Goal: Task Accomplishment & Management: Manage account settings

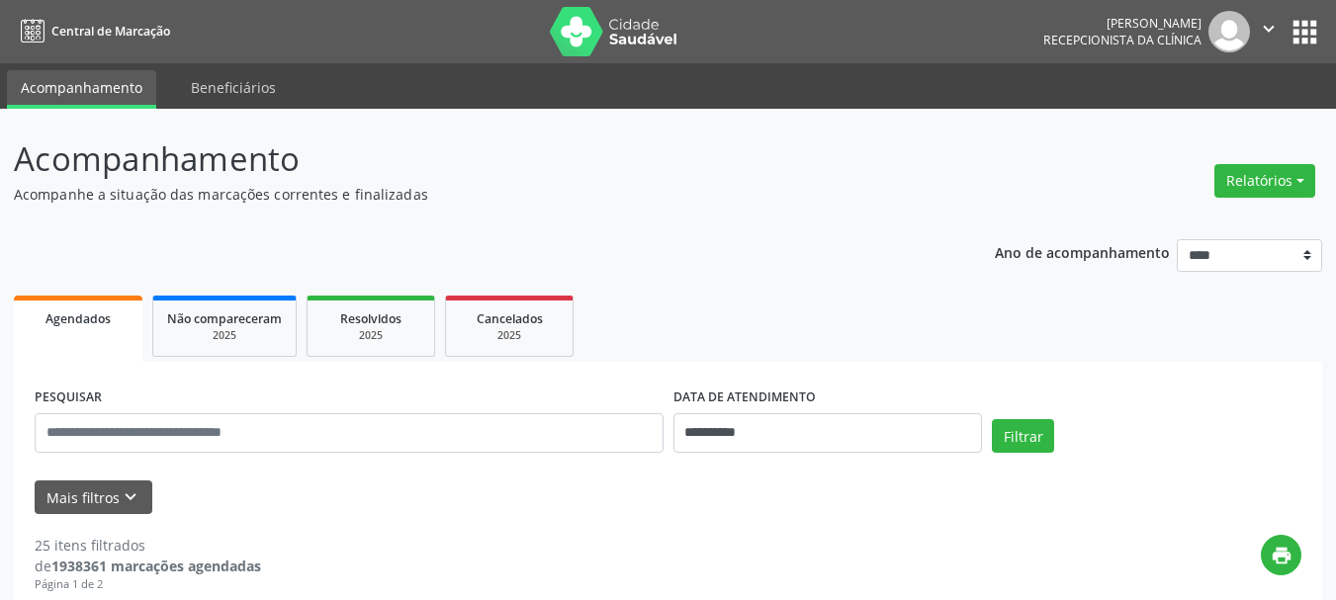
scroll to position [99, 0]
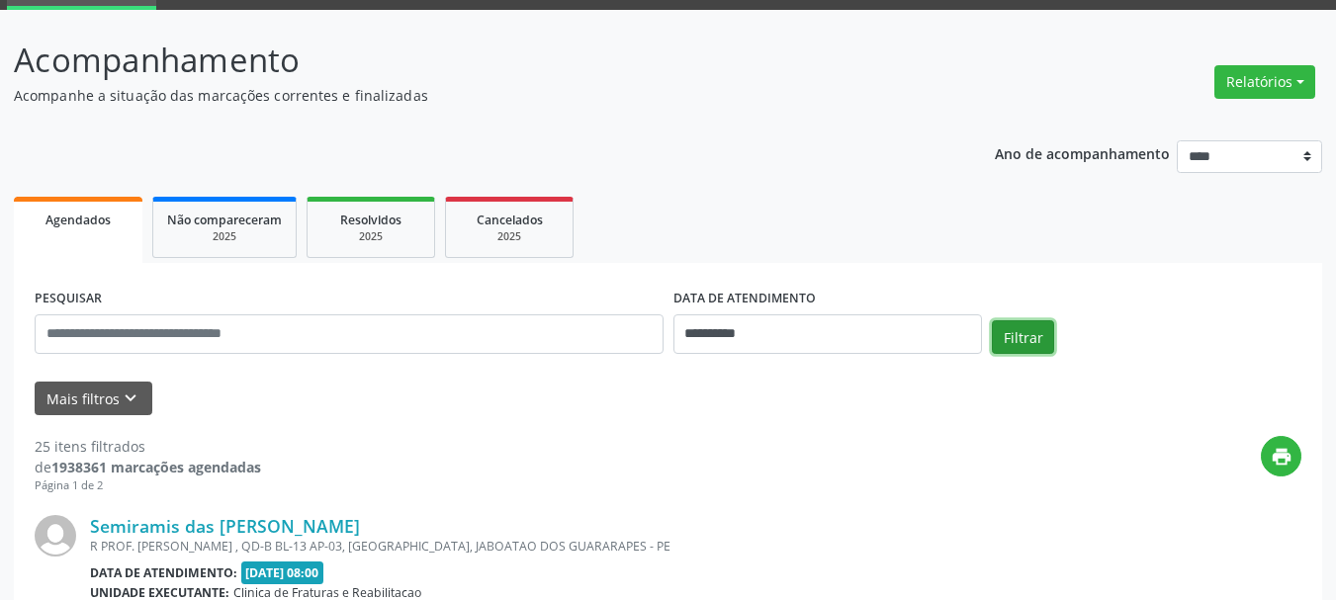
click at [1041, 337] on button "Filtrar" at bounding box center [1023, 337] width 62 height 34
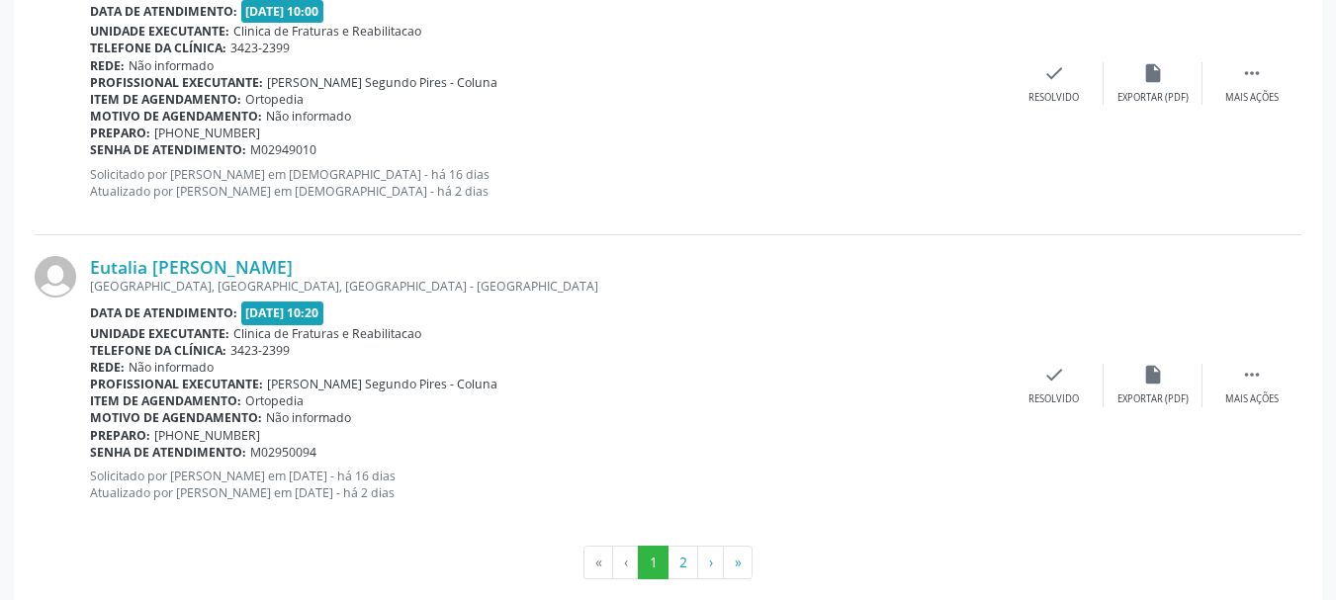
scroll to position [4613, 0]
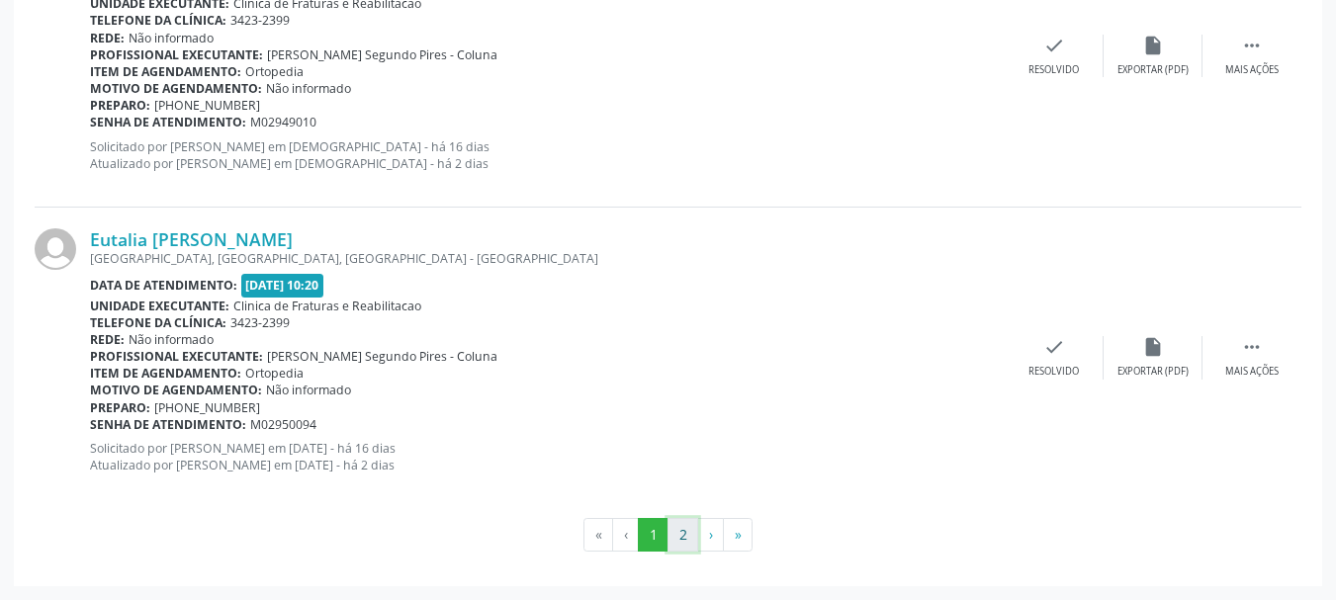
click at [679, 534] on button "2" at bounding box center [682, 535] width 31 height 34
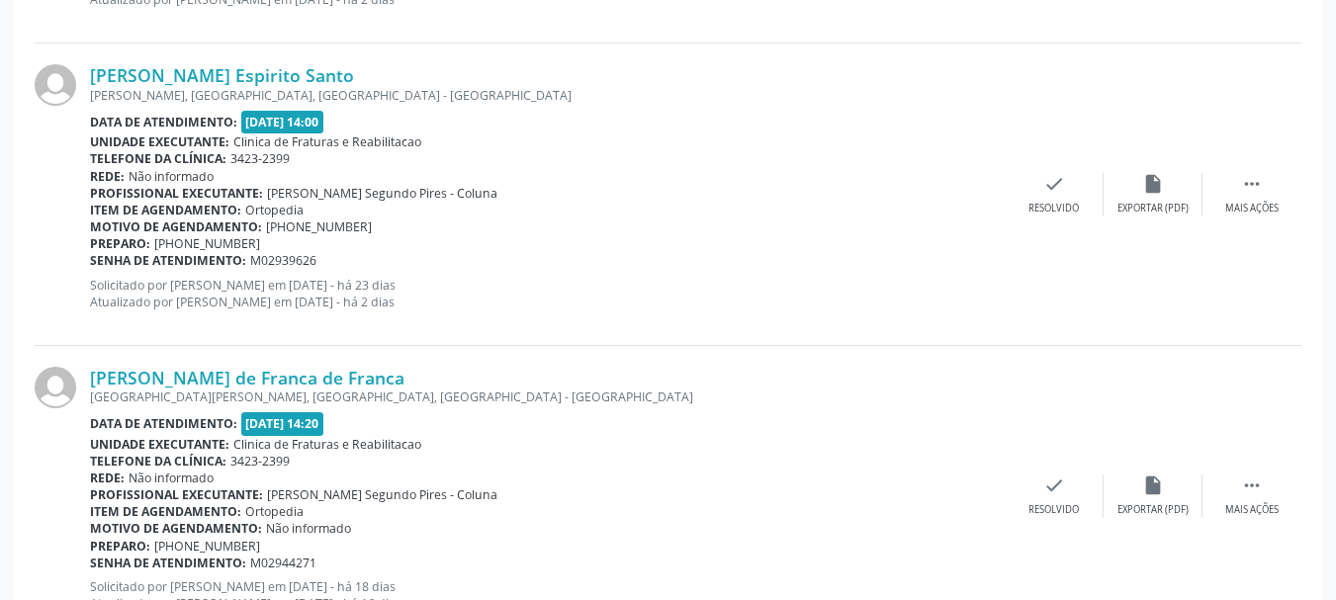
scroll to position [3104, 0]
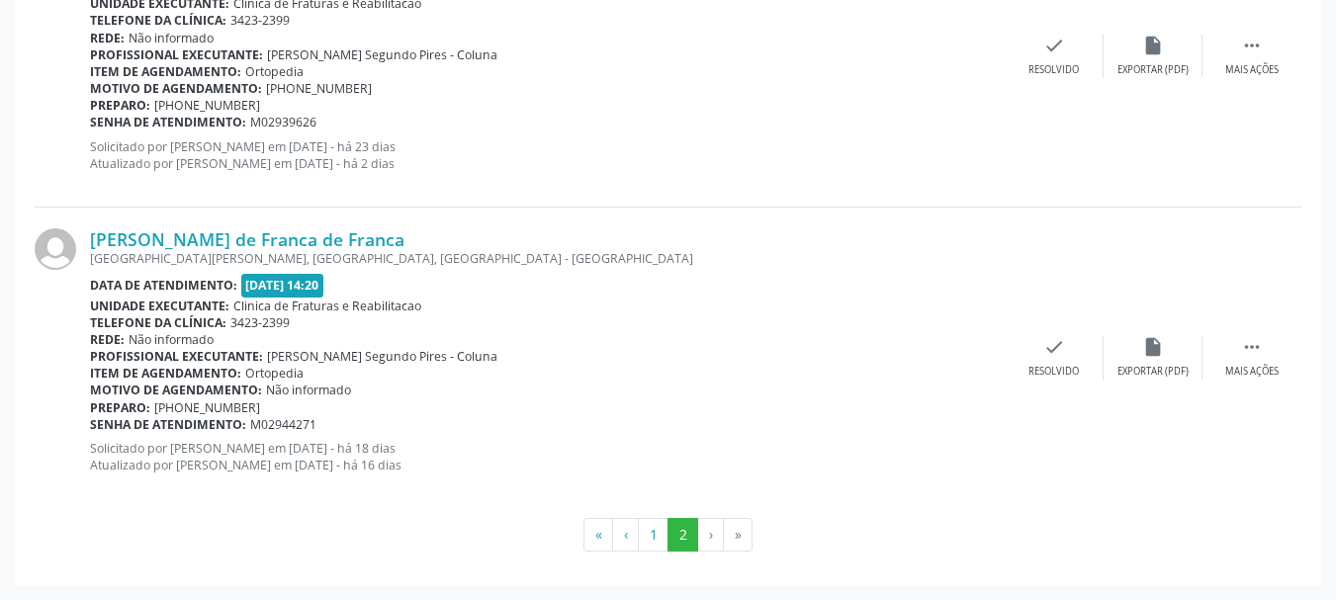
click at [708, 539] on li "›" at bounding box center [711, 535] width 26 height 34
click at [678, 531] on button "2" at bounding box center [682, 535] width 31 height 34
click at [656, 532] on button "1" at bounding box center [653, 535] width 31 height 34
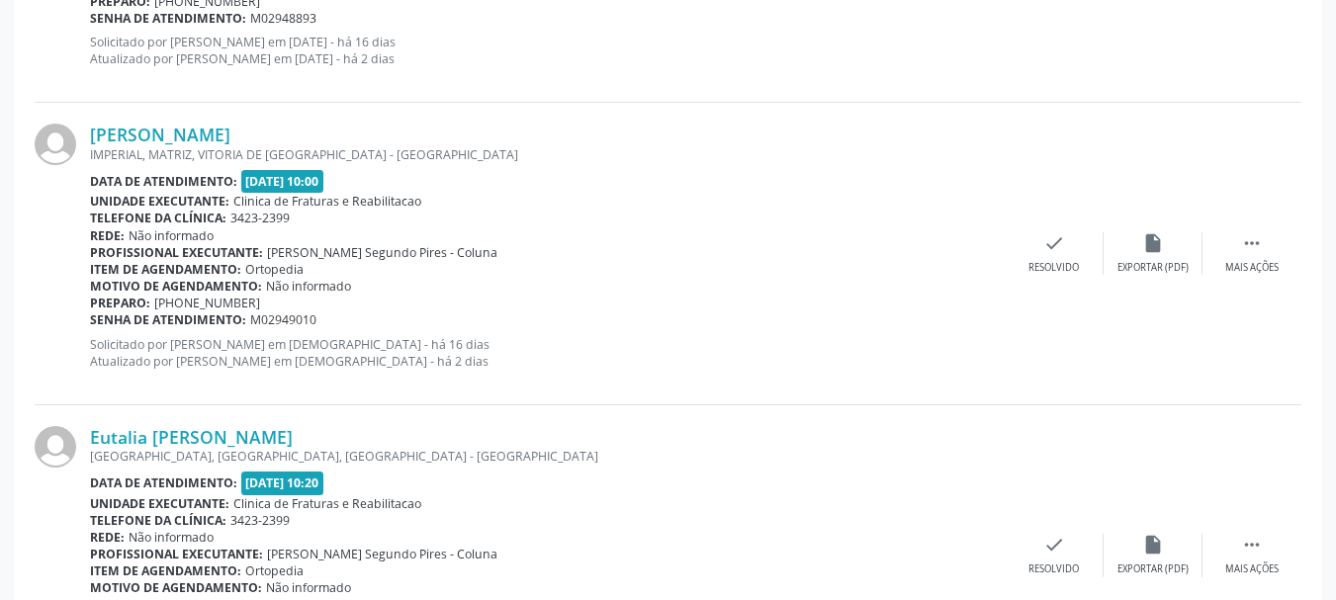
scroll to position [4613, 0]
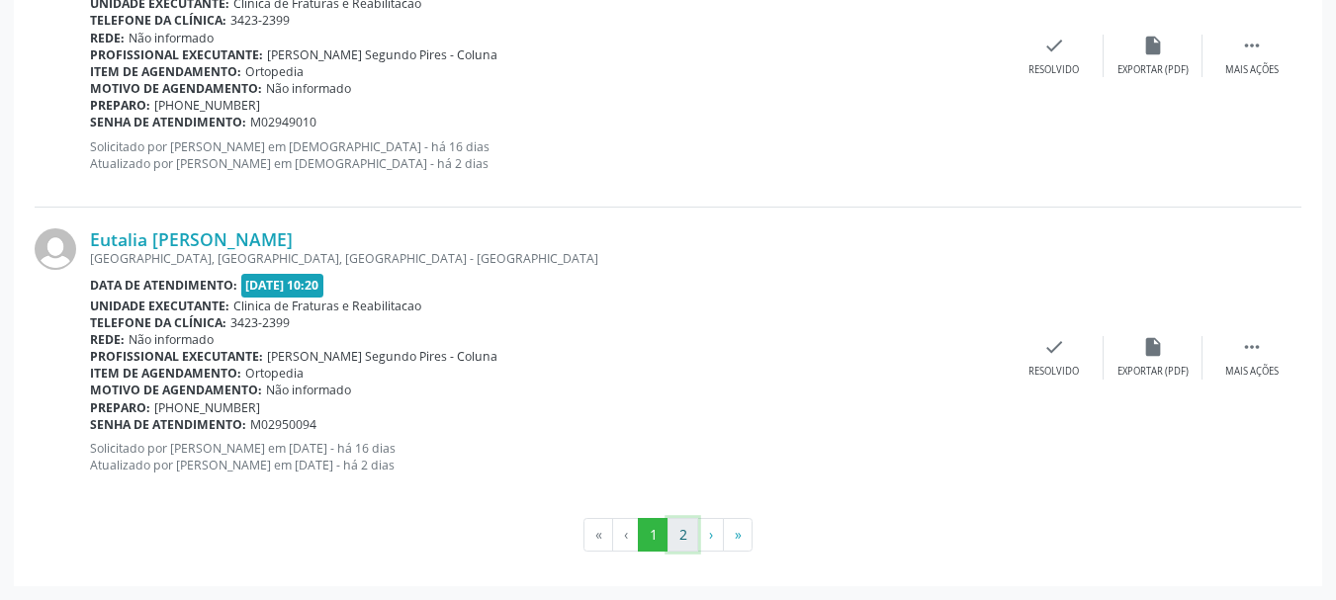
click at [683, 528] on button "2" at bounding box center [682, 535] width 31 height 34
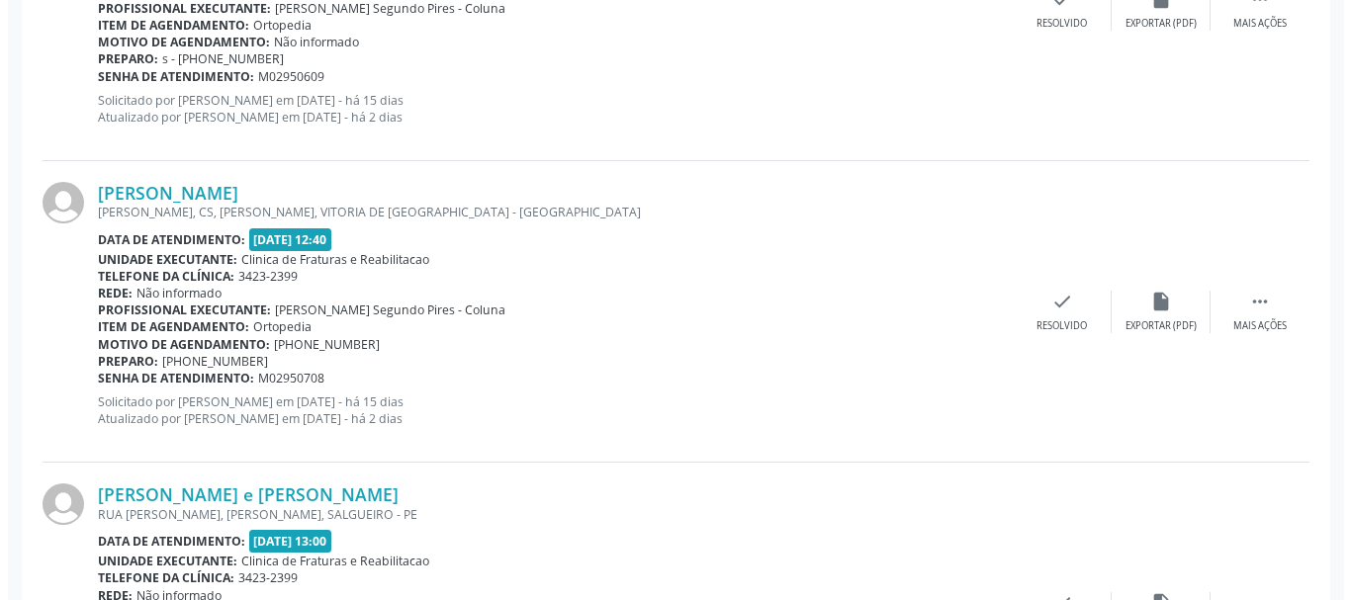
scroll to position [1006, 0]
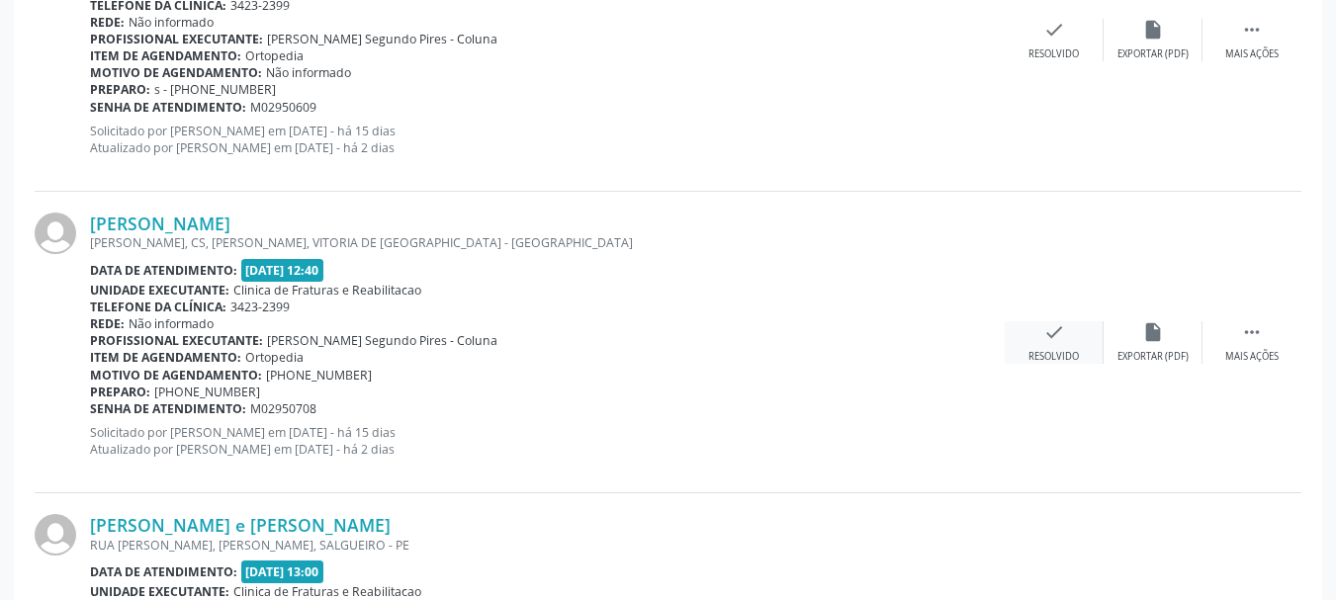
click at [1047, 347] on div "check Resolvido" at bounding box center [1054, 342] width 99 height 43
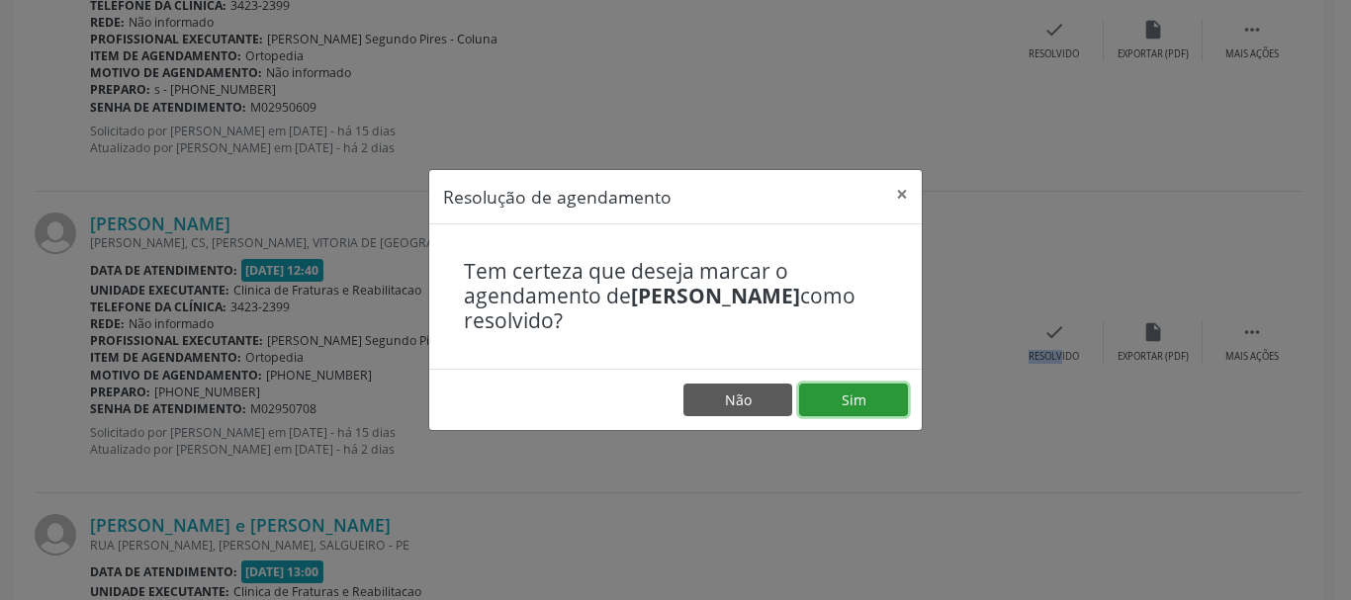
drag, startPoint x: 859, startPoint y: 406, endPoint x: 842, endPoint y: 400, distance: 17.8
click at [857, 406] on button "Sim" at bounding box center [853, 401] width 109 height 34
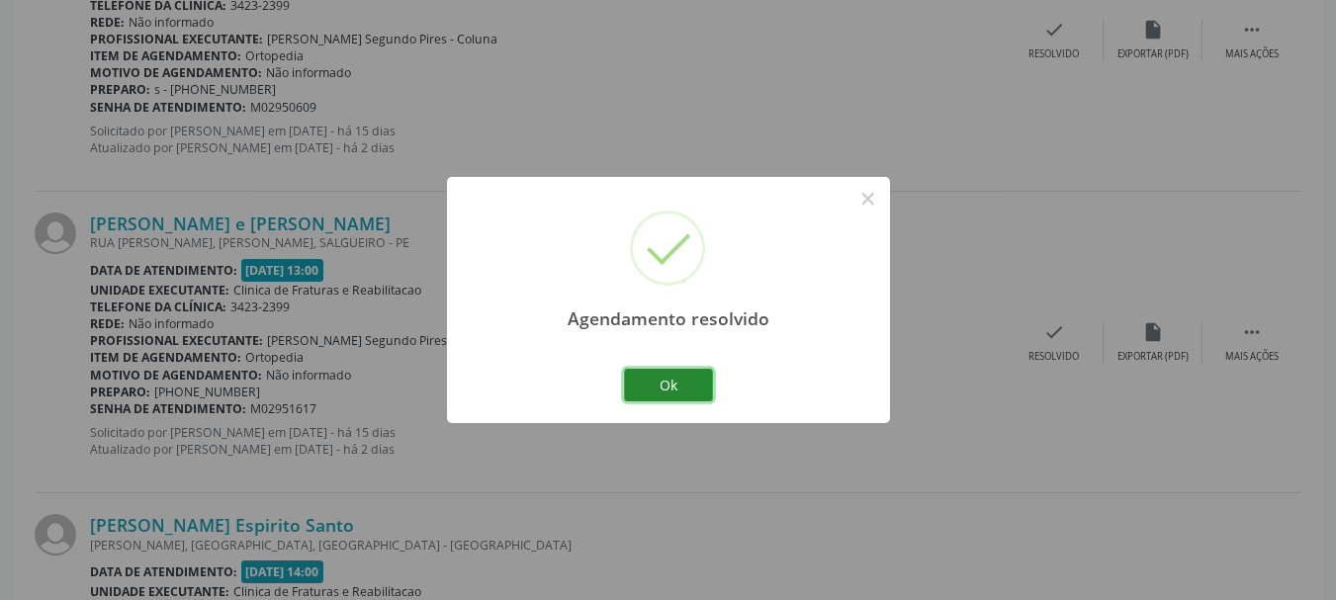
click at [680, 390] on button "Ok" at bounding box center [668, 386] width 89 height 34
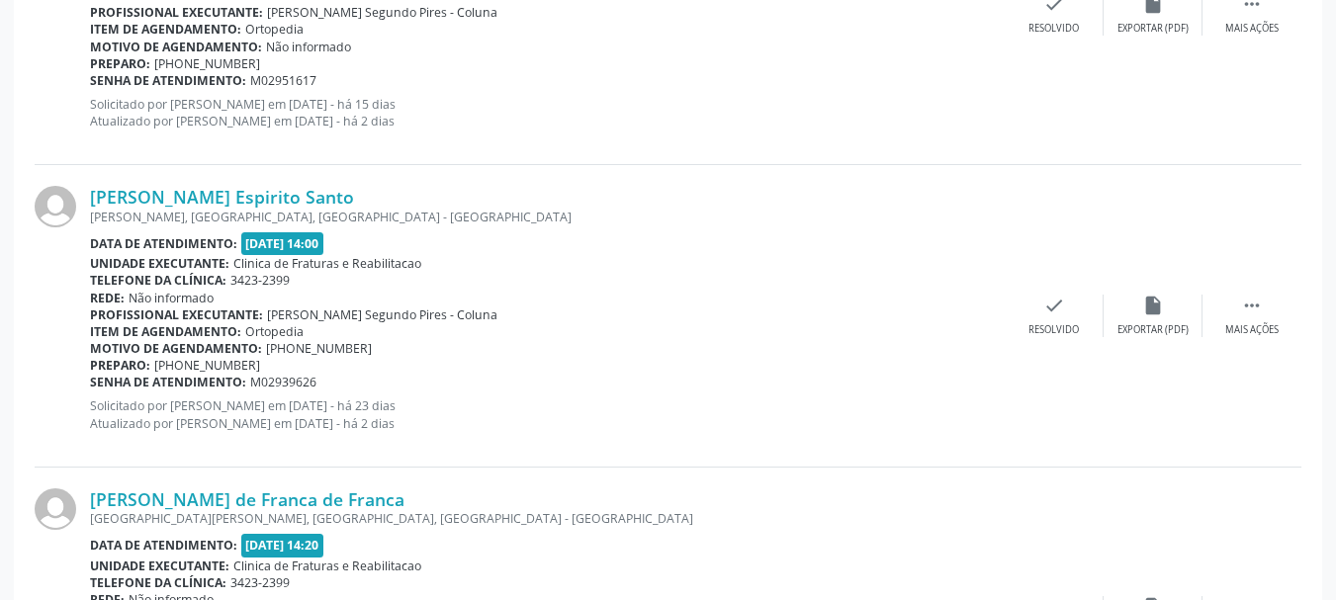
scroll to position [1594, 0]
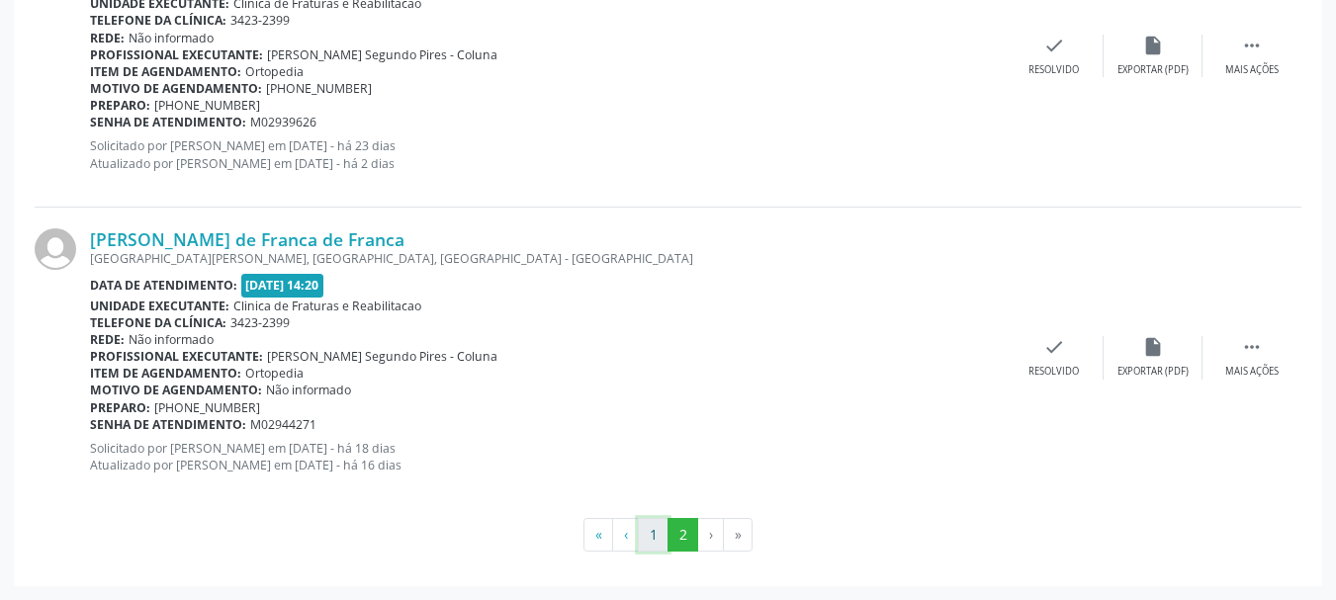
click at [653, 535] on button "1" at bounding box center [653, 535] width 31 height 34
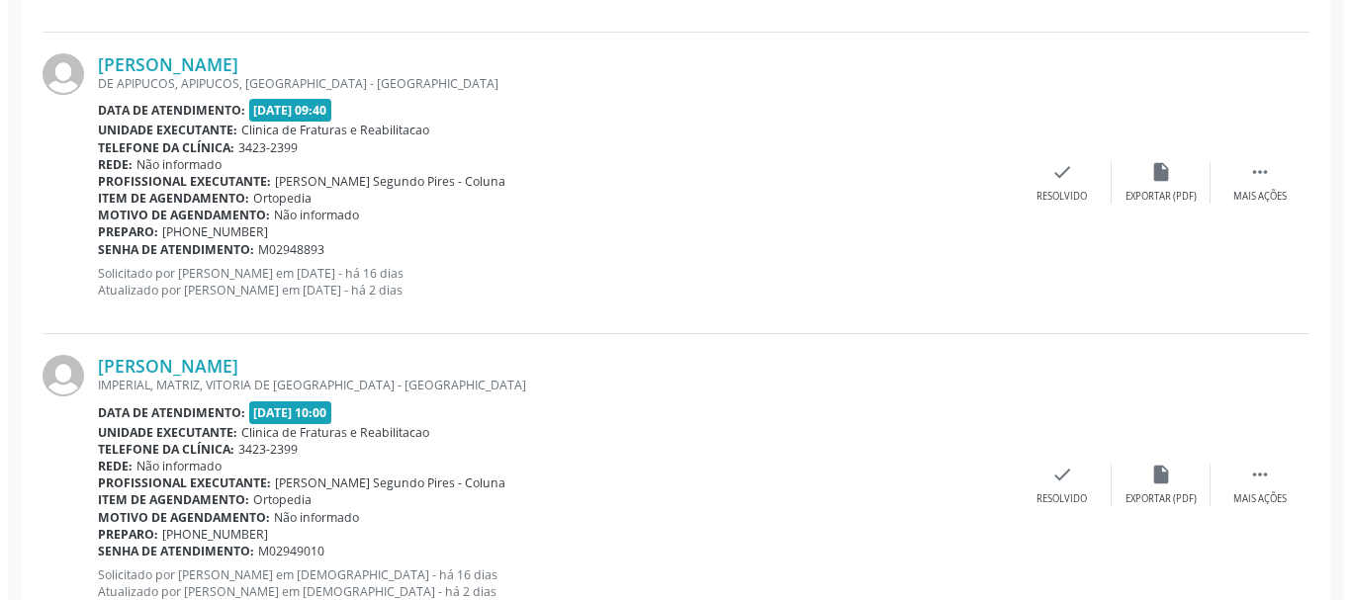
scroll to position [2411, 0]
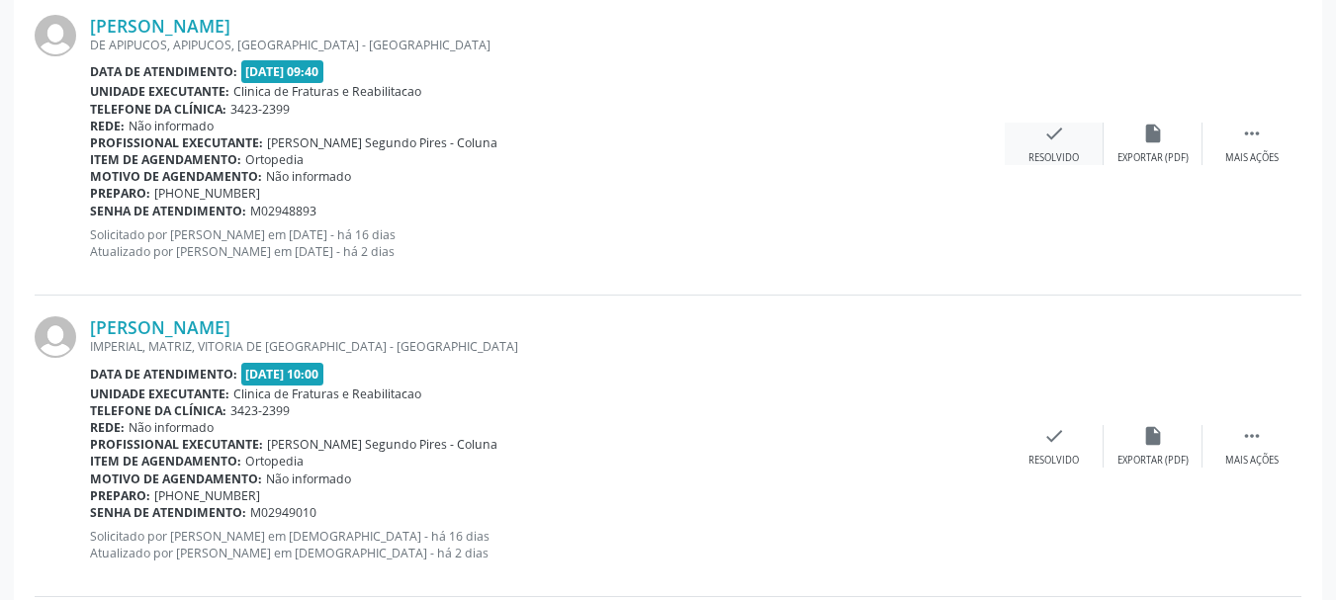
click at [1034, 139] on div "check Resolvido" at bounding box center [1054, 144] width 99 height 43
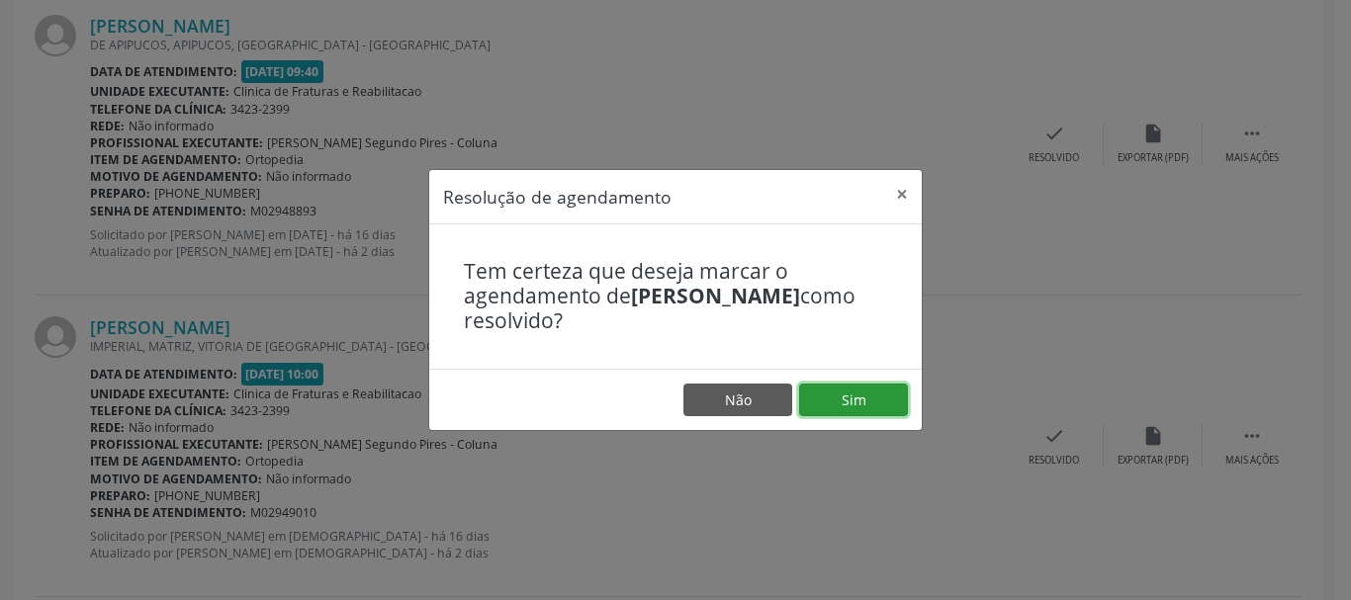
click at [849, 393] on button "Sim" at bounding box center [853, 401] width 109 height 34
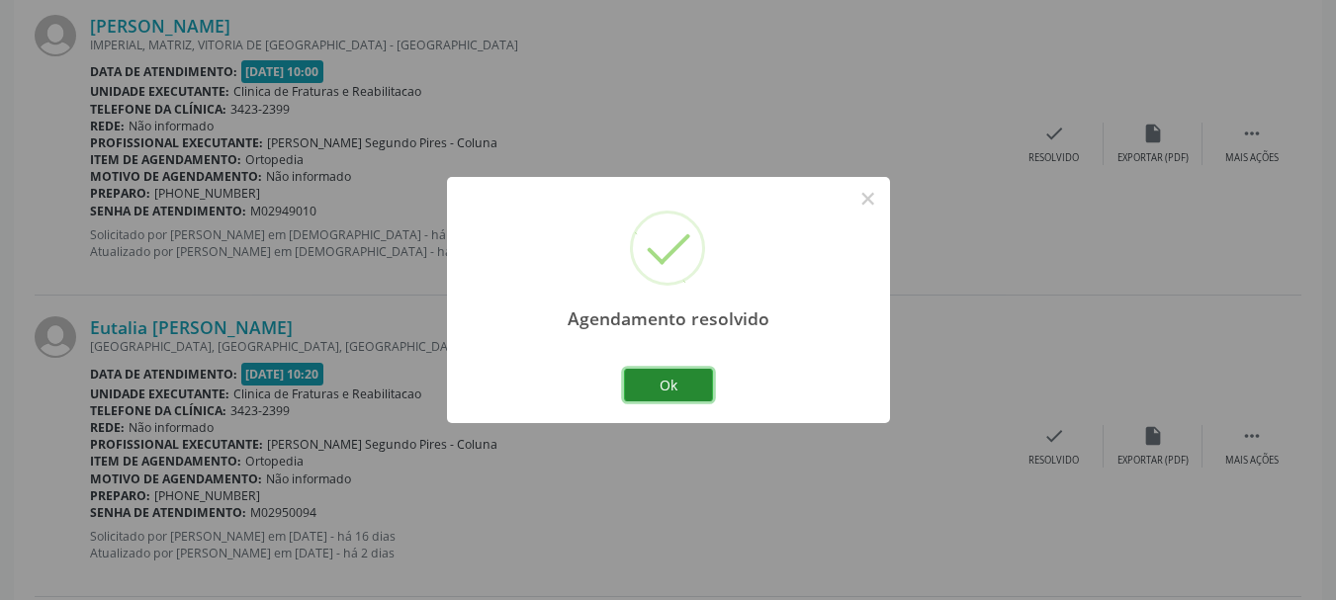
click at [672, 391] on button "Ok" at bounding box center [668, 386] width 89 height 34
